Goal: Information Seeking & Learning: Find specific page/section

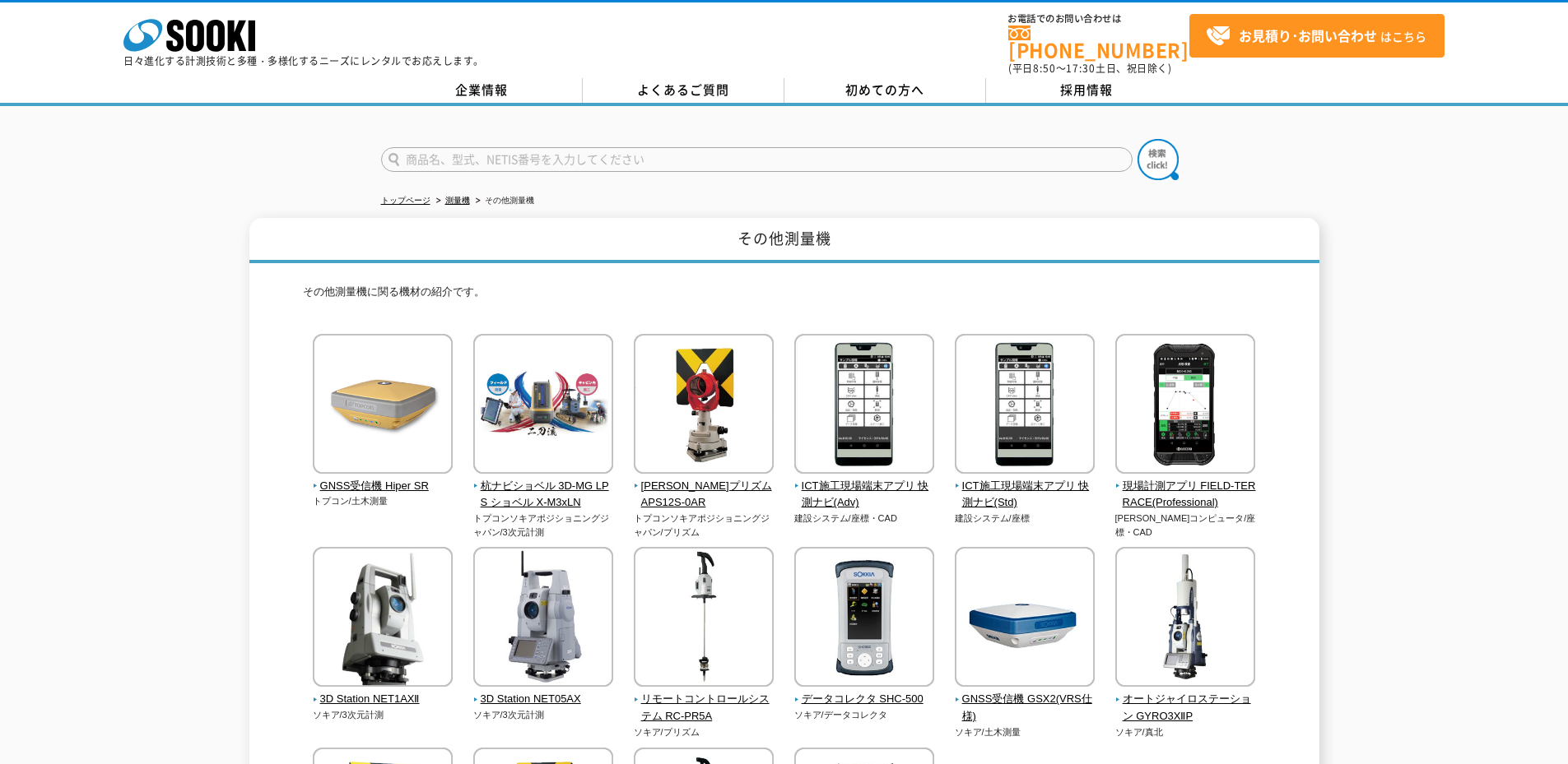
click at [505, 163] on form at bounding box center [784, 162] width 807 height 46
click at [495, 147] on input "text" at bounding box center [757, 159] width 751 height 25
type input "快測"
click at [1137, 139] on button at bounding box center [1157, 159] width 41 height 41
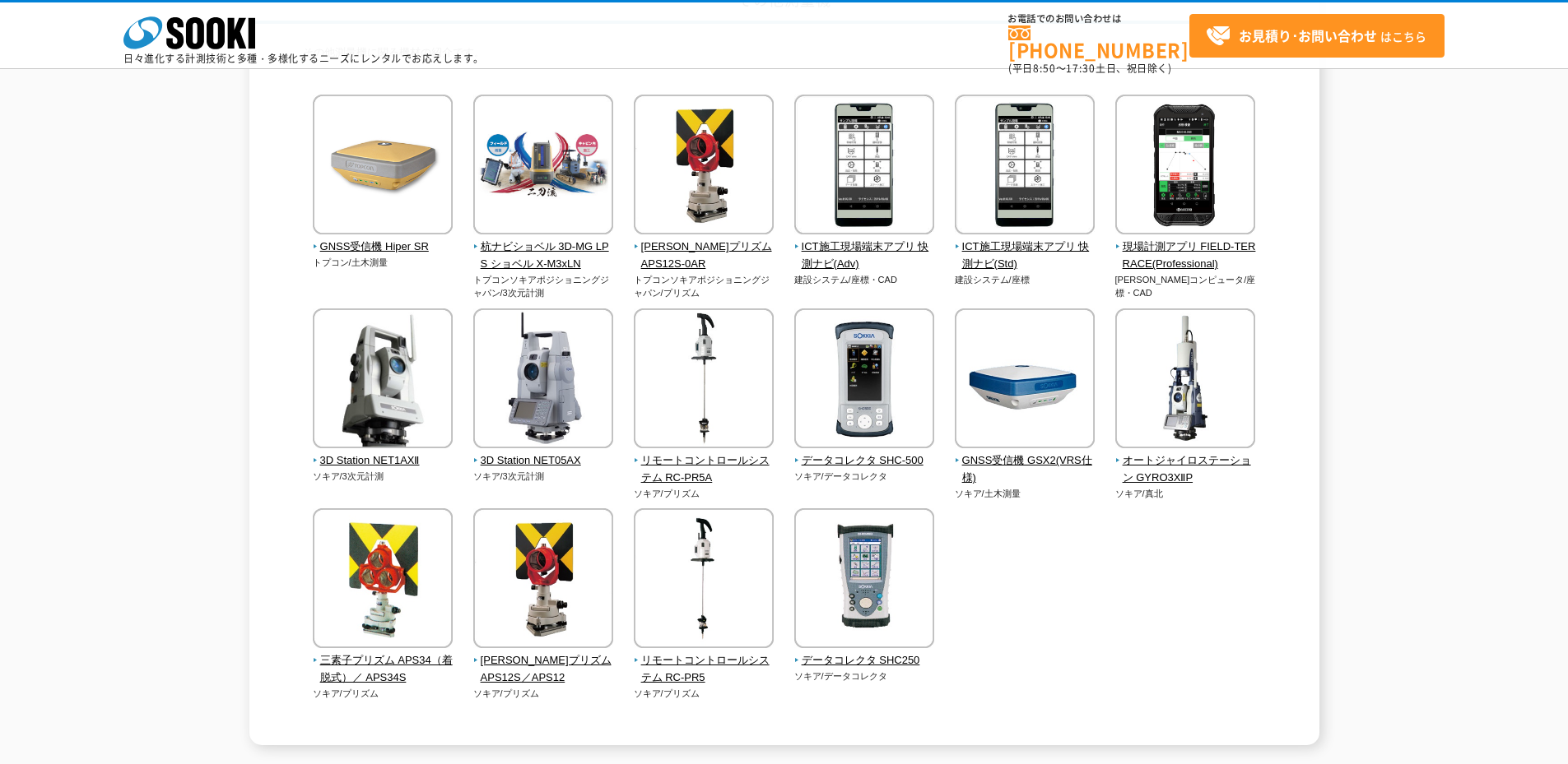
scroll to position [164, 0]
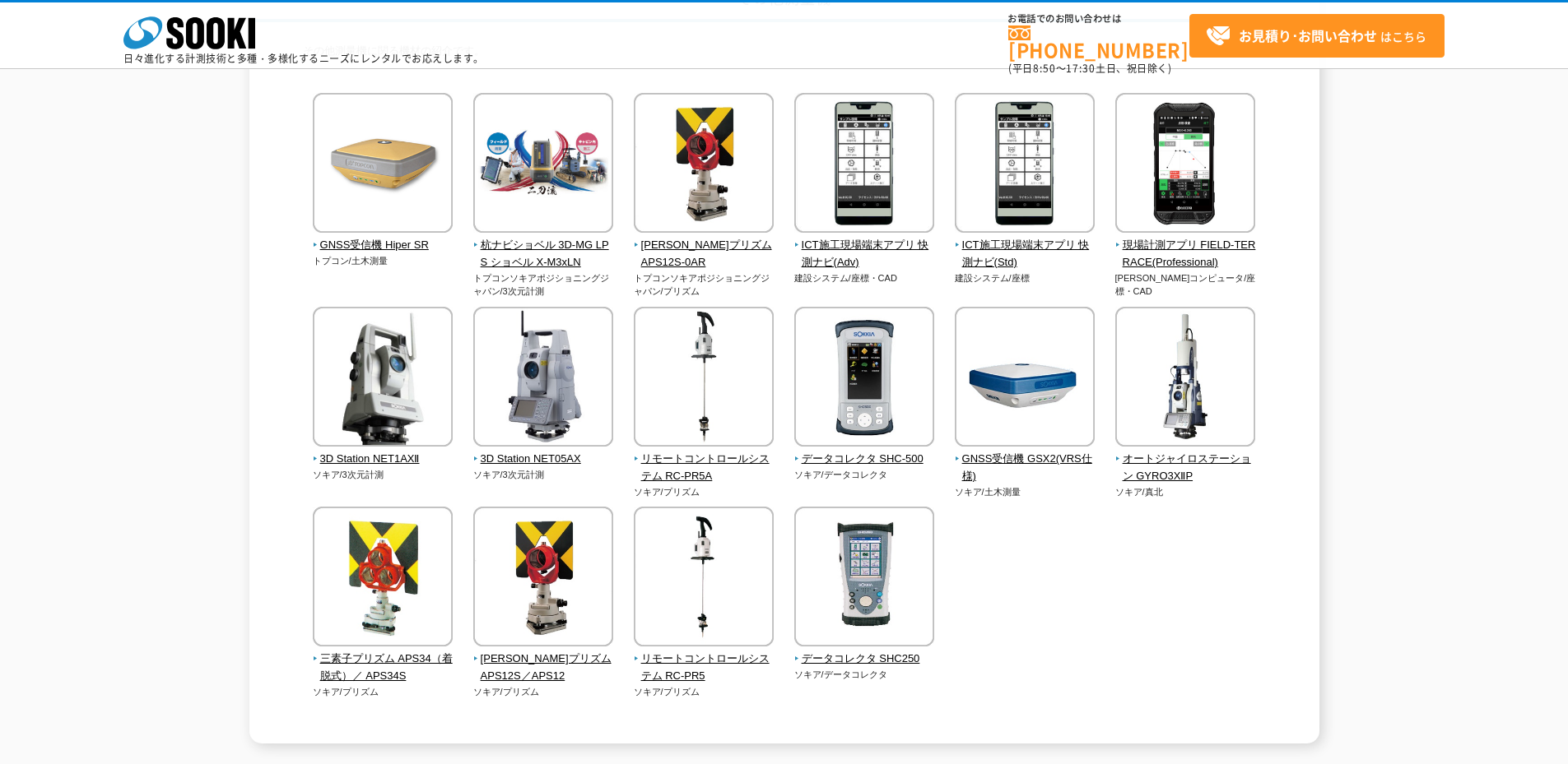
drag, startPoint x: 152, startPoint y: 188, endPoint x: 178, endPoint y: 120, distance: 72.8
click at [152, 188] on div "その他測量機 その他測量機に関る機材の紹介です。 GNSS受信機 Hiper SR トプコン/土木測量" at bounding box center [784, 361] width 1568 height 767
drag, startPoint x: 155, startPoint y: 168, endPoint x: 156, endPoint y: 18, distance: 150.0
click at [154, 163] on div "その他測量機 その他測量機に関る機材の紹介です。 GNSS受信機 Hiper SR トプコン/土木測量" at bounding box center [784, 361] width 1568 height 767
